Goal: Task Accomplishment & Management: Manage account settings

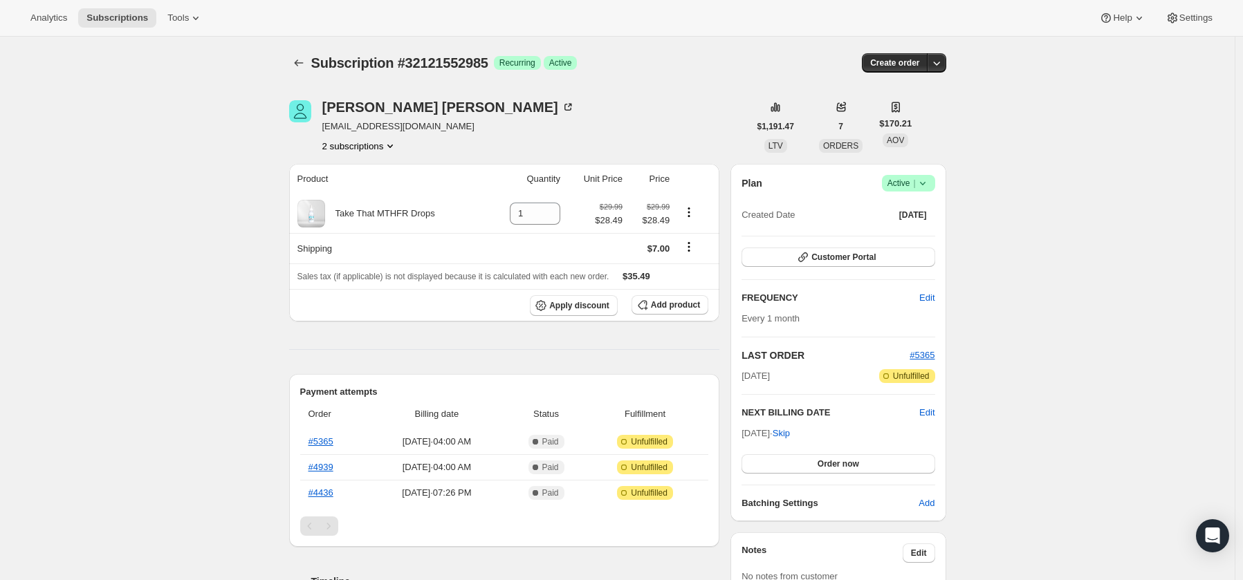
click at [928, 187] on icon at bounding box center [923, 183] width 14 height 14
click at [922, 225] on button "Cancel subscription" at bounding box center [908, 234] width 86 height 22
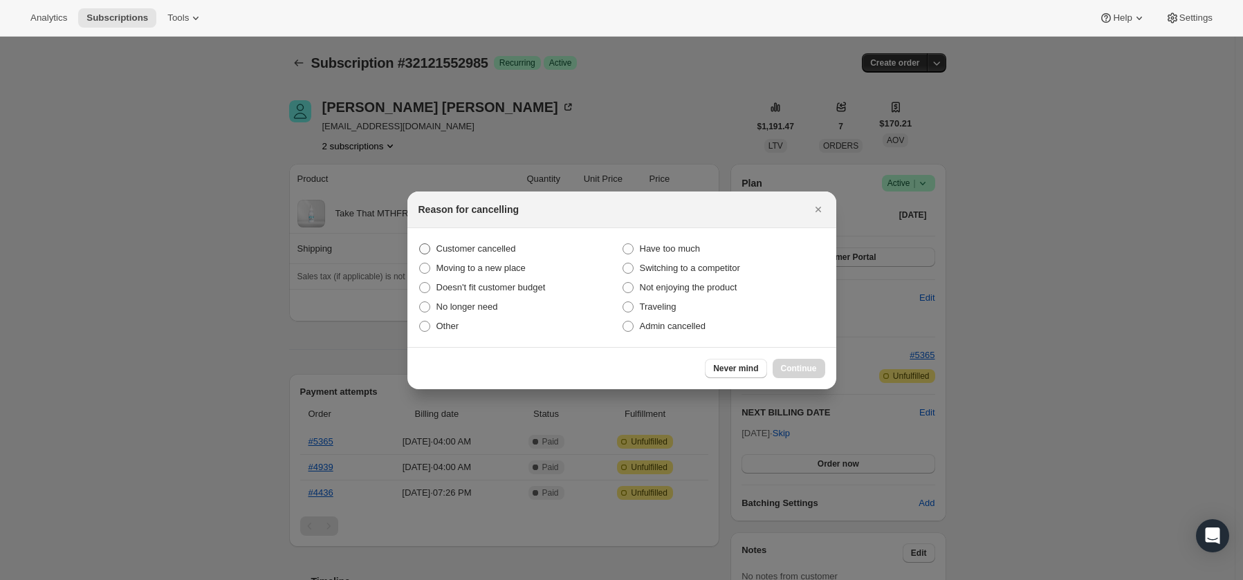
drag, startPoint x: 499, startPoint y: 248, endPoint x: 510, endPoint y: 255, distance: 13.3
click at [499, 248] on span "Customer cancelled" at bounding box center [476, 248] width 80 height 10
click at [420, 244] on input "Customer cancelled" at bounding box center [419, 243] width 1 height 1
radio input "true"
click at [795, 374] on button "Continue" at bounding box center [799, 368] width 53 height 19
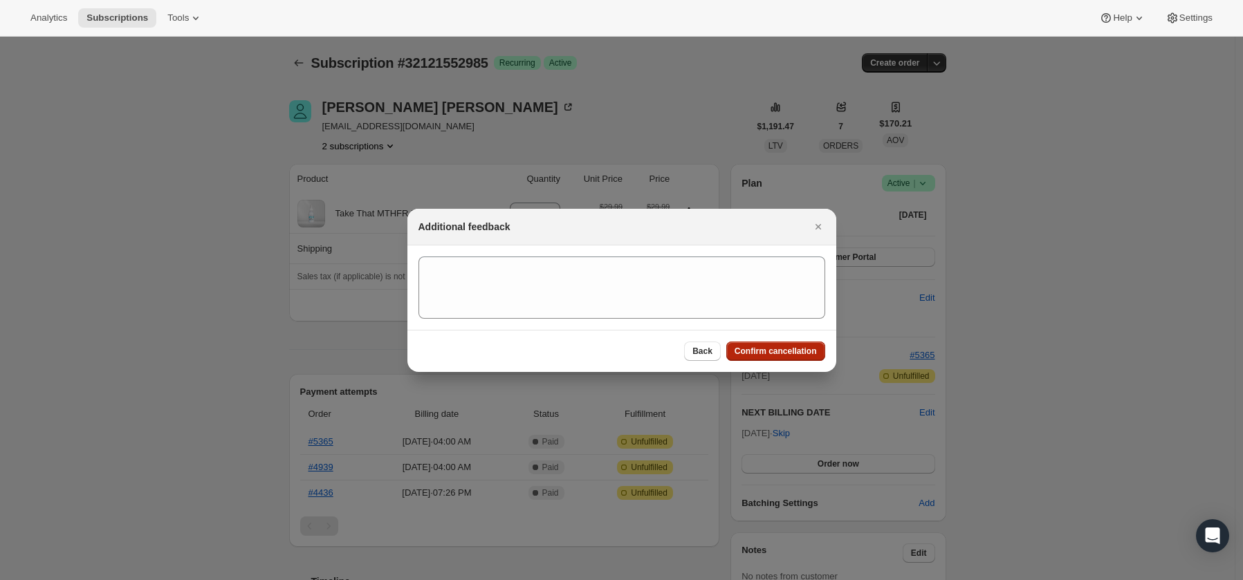
click at [797, 353] on span "Confirm cancellation" at bounding box center [776, 351] width 82 height 11
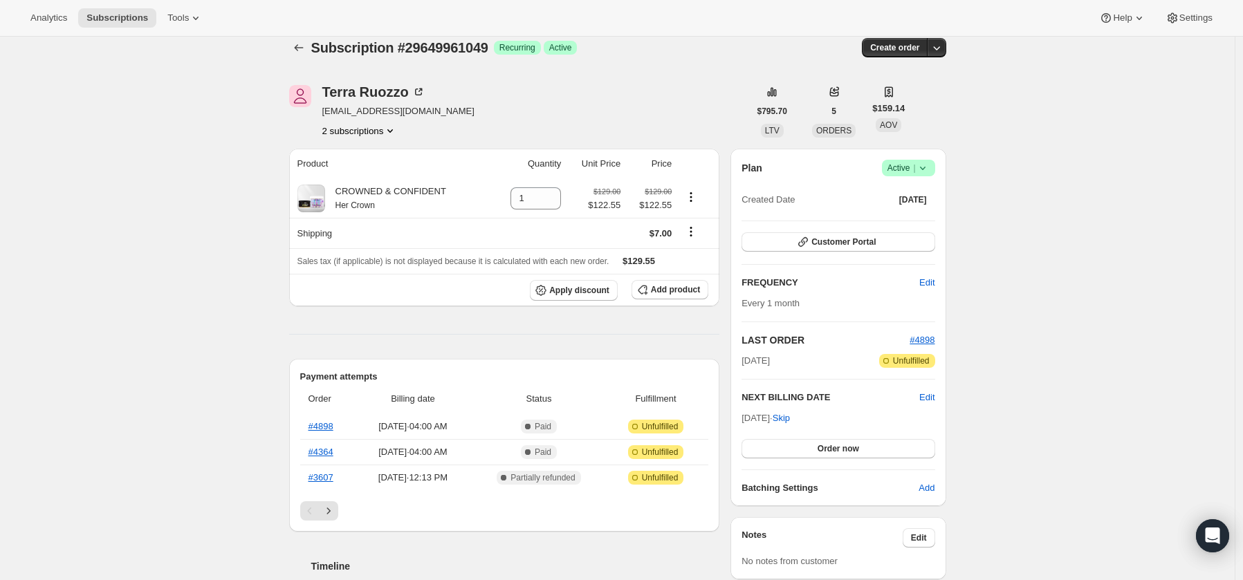
scroll to position [45, 0]
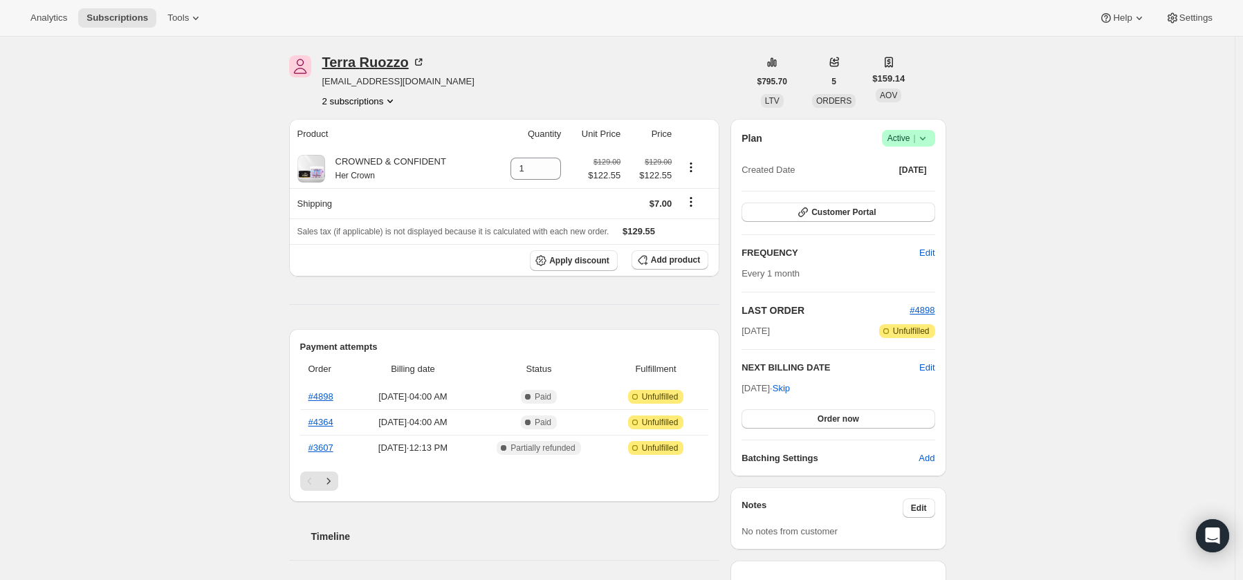
click at [389, 66] on div "Terra Ruozzo" at bounding box center [373, 62] width 103 height 14
